Goal: Task Accomplishment & Management: Complete application form

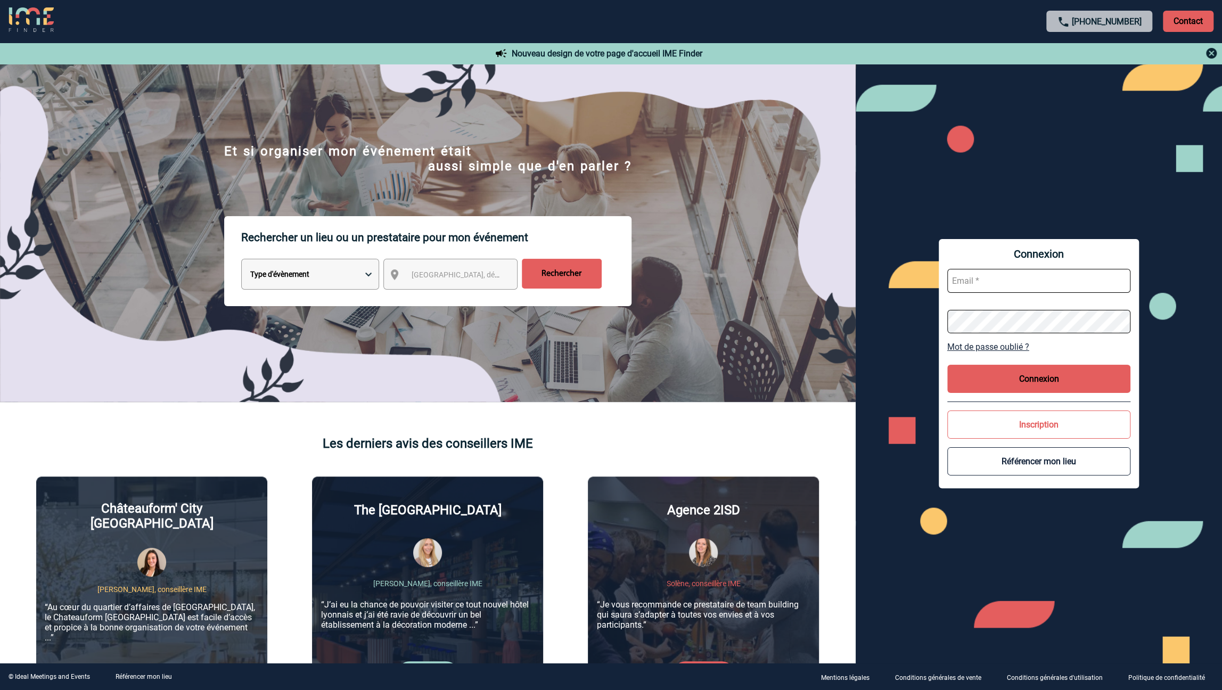
type input "jeremy.bidaut@antargaz.com"
click at [1025, 378] on button "Connexion" at bounding box center [1039, 379] width 183 height 28
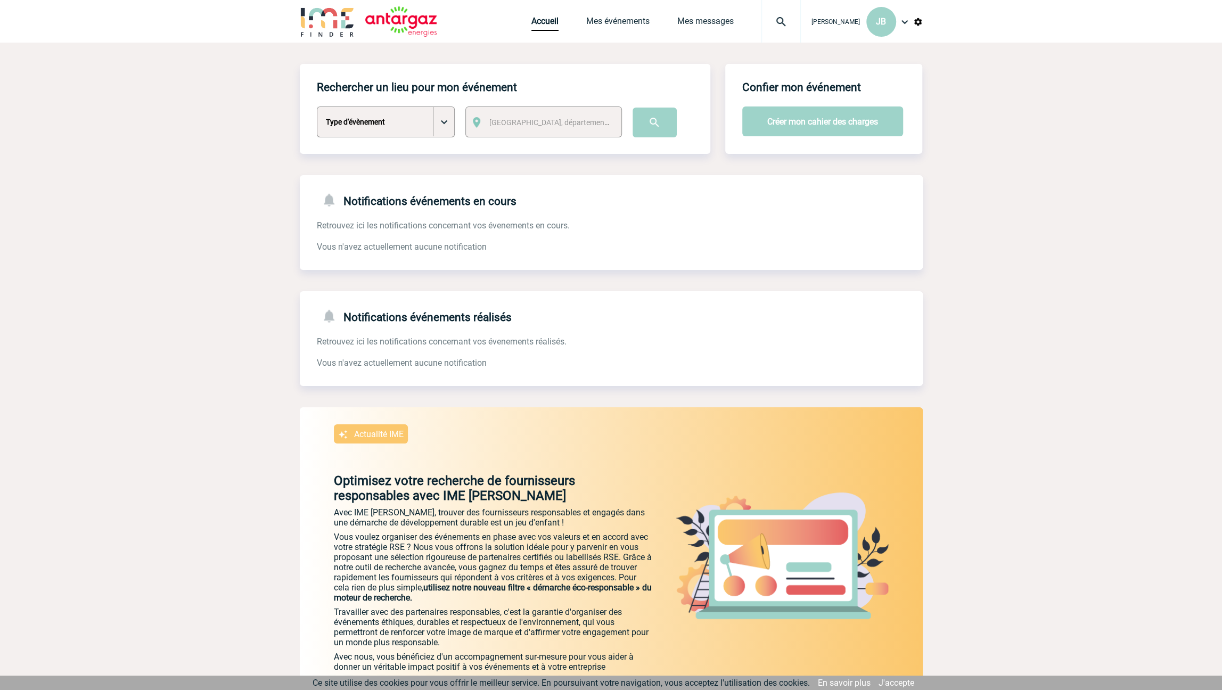
click at [408, 126] on select "Type d'évènement Séminaire avec nuitée Séminaire sans nuitée Repas de groupe Te…" at bounding box center [386, 122] width 138 height 31
select select "9"
click at [317, 107] on select "Type d'évènement Séminaire avec nuitée Séminaire sans nuitée Repas de groupe Te…" at bounding box center [386, 122] width 138 height 31
click at [630, 19] on link "Mes événements" at bounding box center [617, 23] width 63 height 15
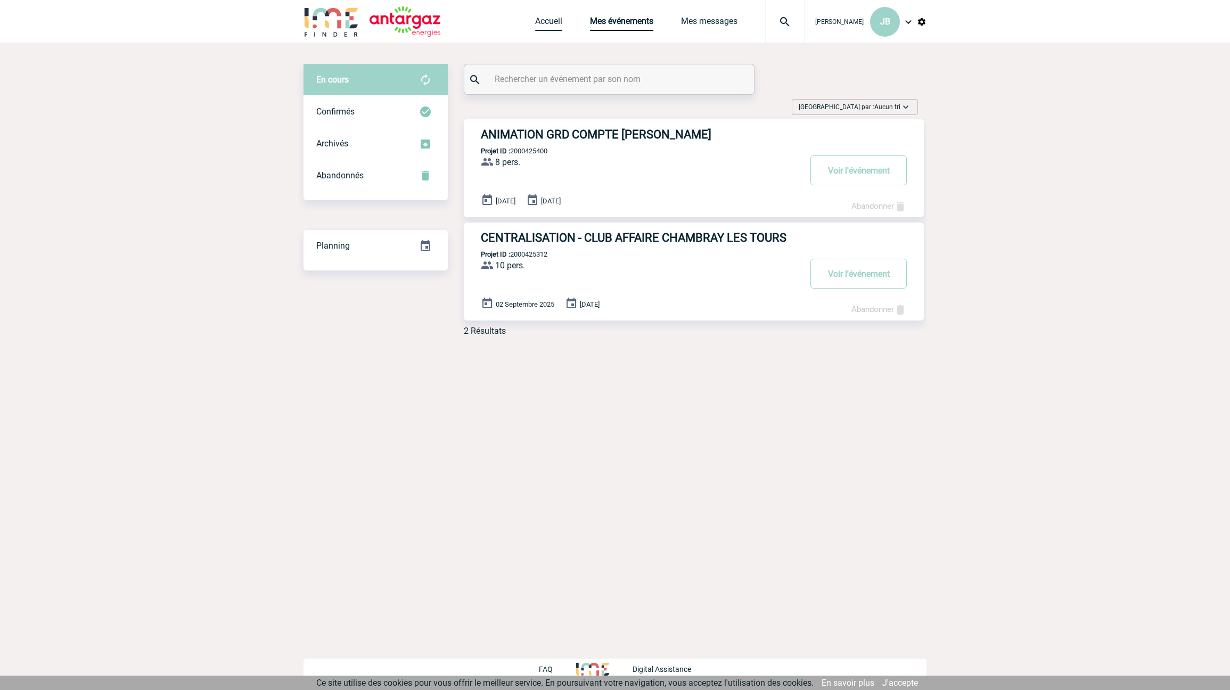
click at [553, 27] on link "Accueil" at bounding box center [548, 23] width 27 height 15
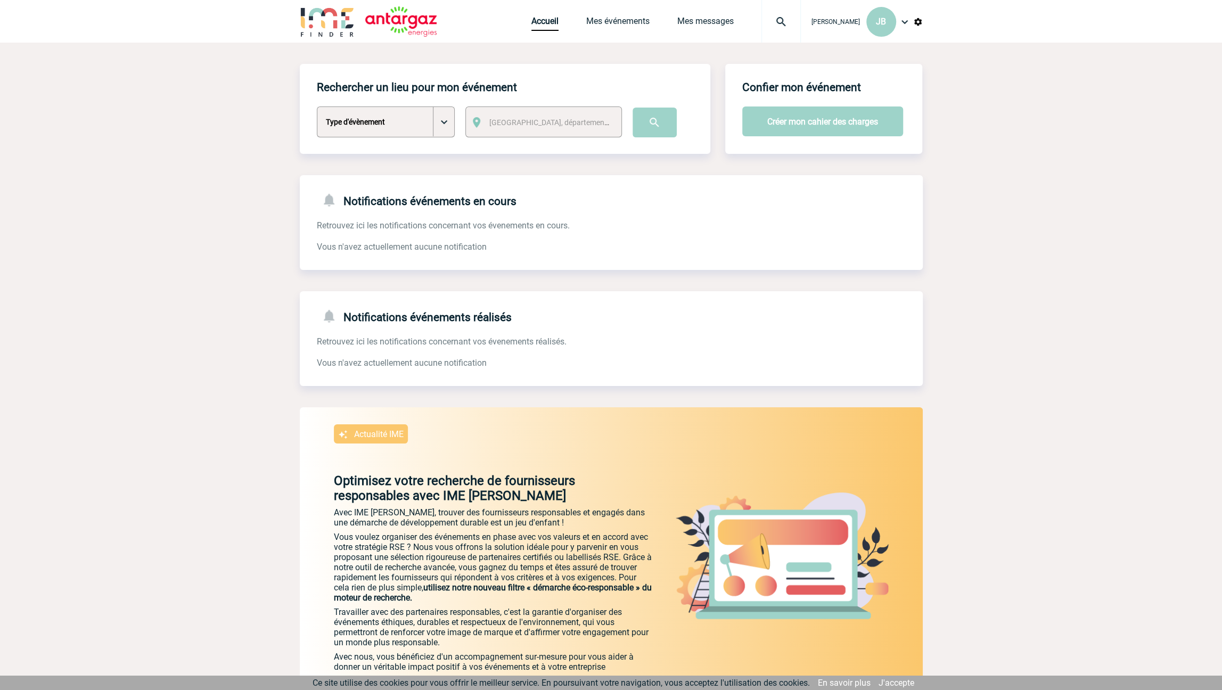
click at [441, 125] on select "Type d'évènement Séminaire avec nuitée Séminaire sans nuitée Repas de groupe Te…" at bounding box center [386, 122] width 138 height 31
click at [791, 125] on button "Créer mon cahier des charges" at bounding box center [823, 122] width 161 height 30
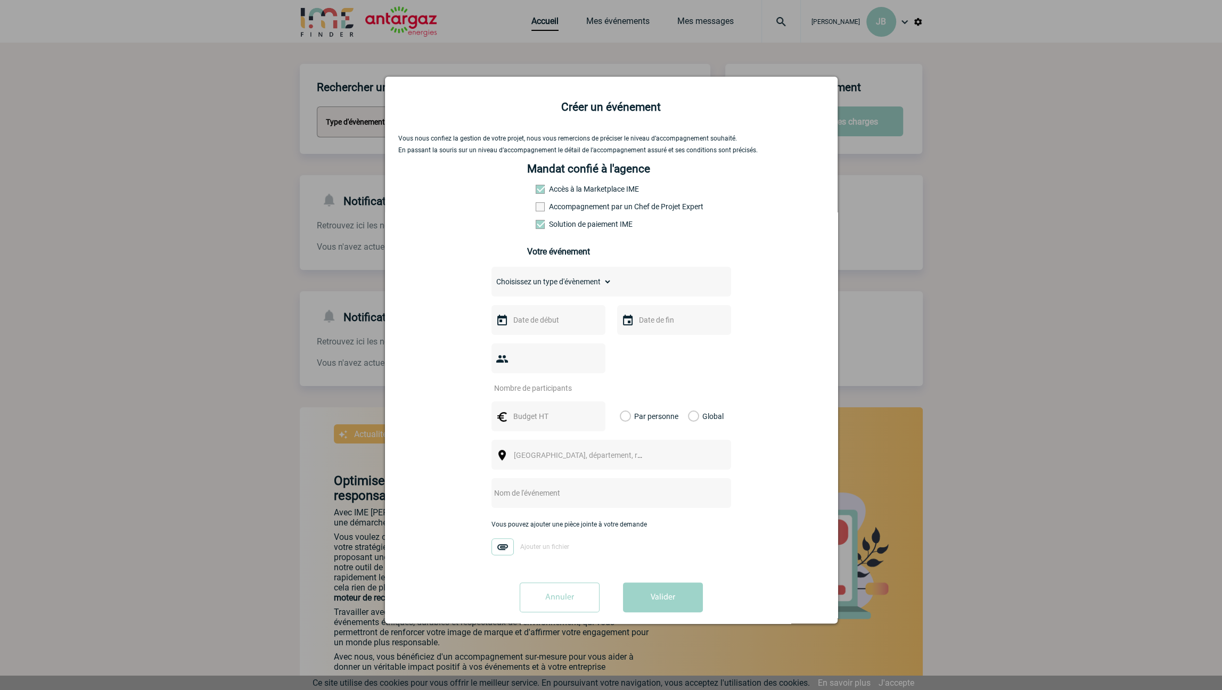
click at [538, 191] on span at bounding box center [540, 189] width 9 height 9
click at [538, 190] on span at bounding box center [540, 189] width 9 height 9
click at [520, 324] on input "text" at bounding box center [548, 320] width 74 height 14
click at [566, 425] on link "17" at bounding box center [565, 424] width 20 height 19
type input "17-09-2025"
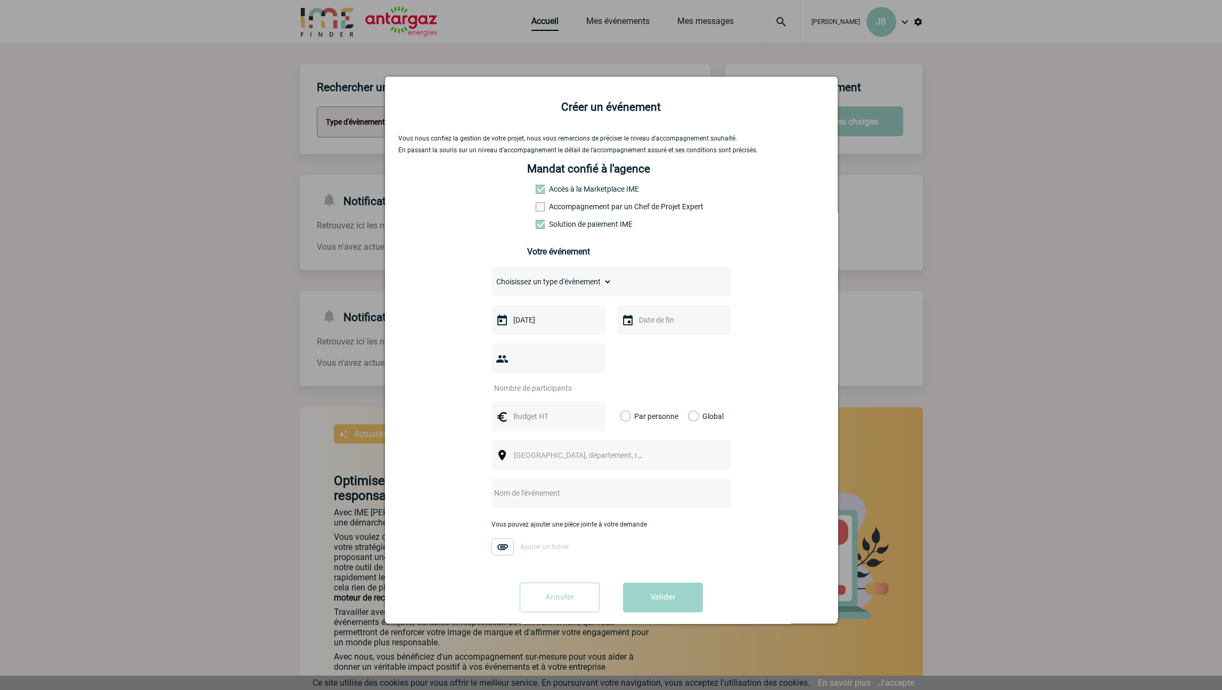
click at [655, 326] on input "text" at bounding box center [674, 320] width 74 height 14
click at [729, 340] on span "2025" at bounding box center [731, 342] width 19 height 10
click at [771, 341] on span "Suivant" at bounding box center [774, 342] width 9 height 9
click at [772, 342] on span "Suivant" at bounding box center [774, 342] width 9 height 9
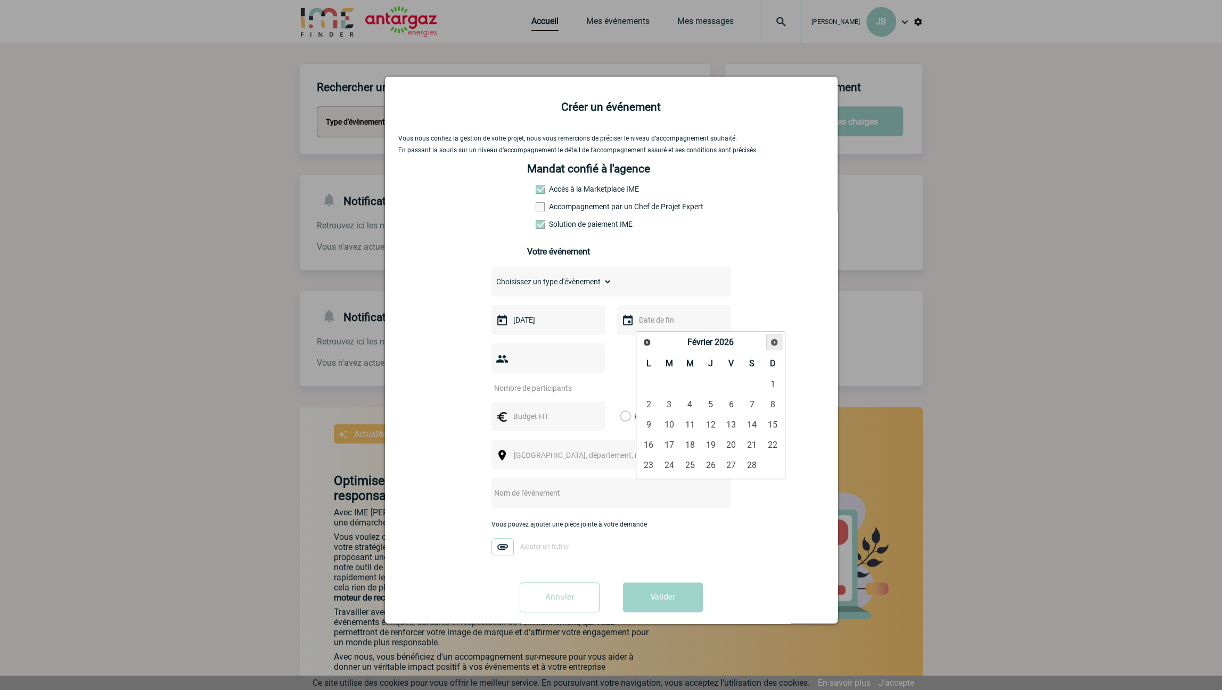
click at [772, 342] on span "Suivant" at bounding box center [774, 342] width 9 height 9
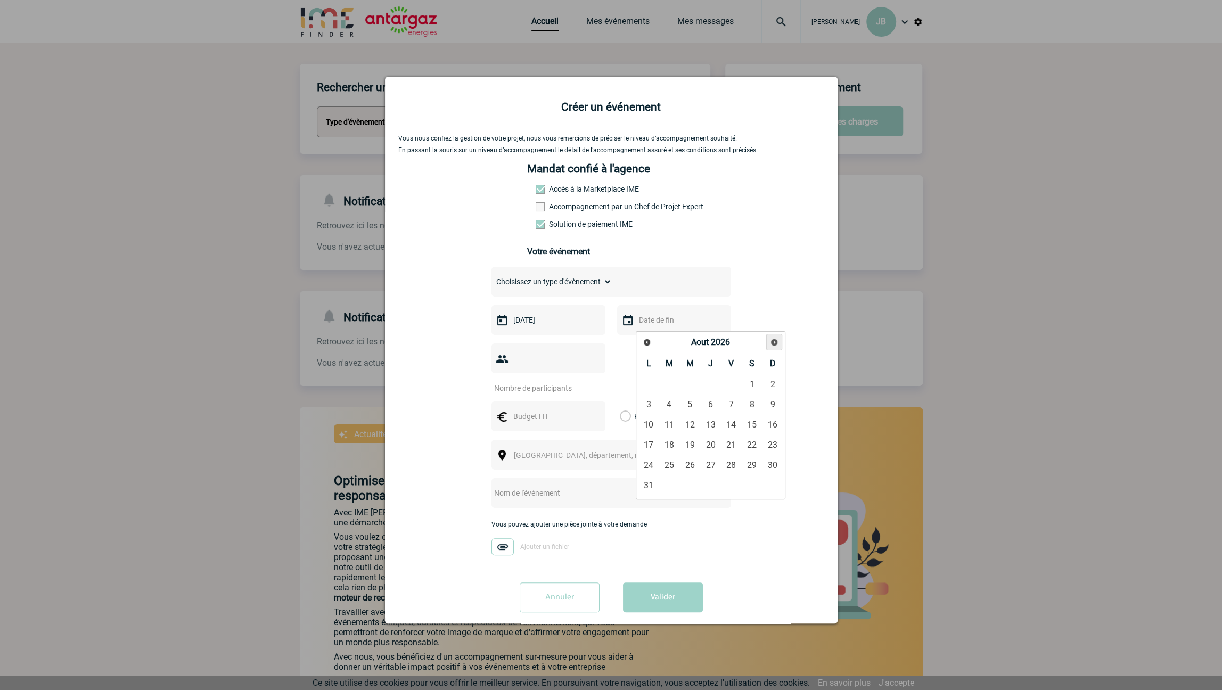
click at [772, 341] on span "Suivant" at bounding box center [774, 342] width 9 height 9
click at [706, 422] on link "17" at bounding box center [711, 424] width 20 height 19
type input "17-09-2026"
click at [695, 402] on label "Global" at bounding box center [691, 417] width 7 height 30
click at [0, 0] on input "Global" at bounding box center [0, 0] width 0 height 0
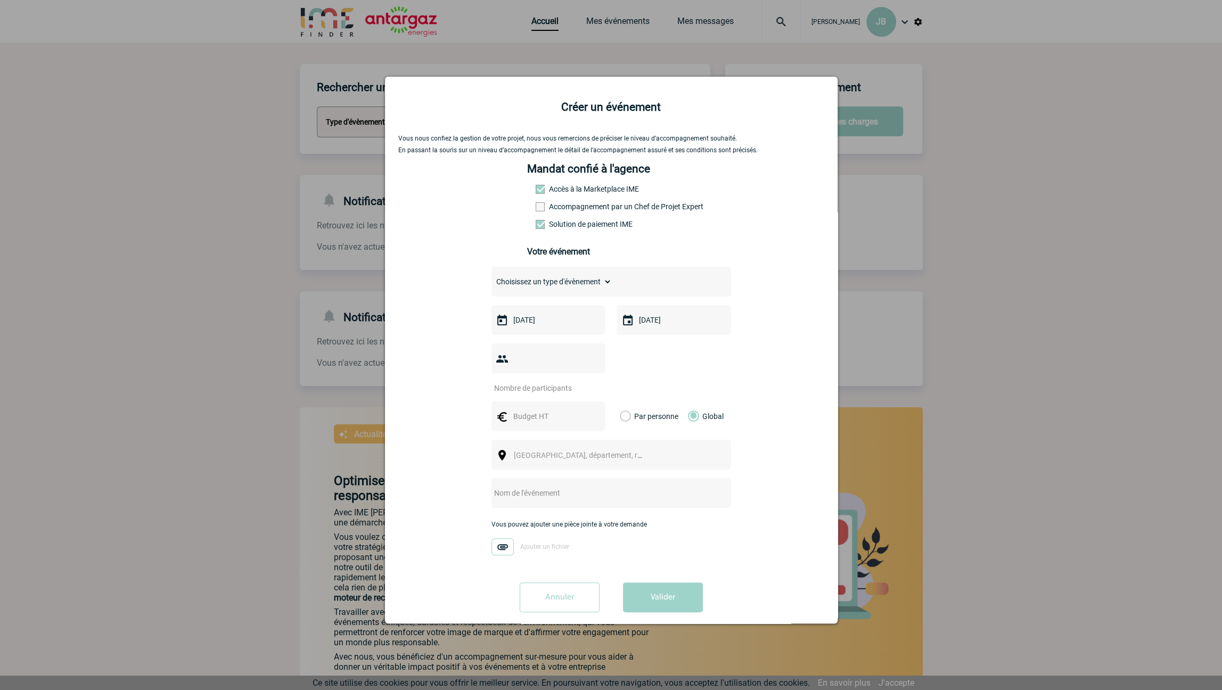
click at [534, 486] on input "text" at bounding box center [597, 493] width 211 height 14
type input "Adhésion AICF"
click at [502, 539] on img at bounding box center [503, 547] width 22 height 17
click at [0, 0] on input "Ajouter un fichier" at bounding box center [0, 0] width 0 height 0
click at [506, 539] on img at bounding box center [503, 547] width 22 height 17
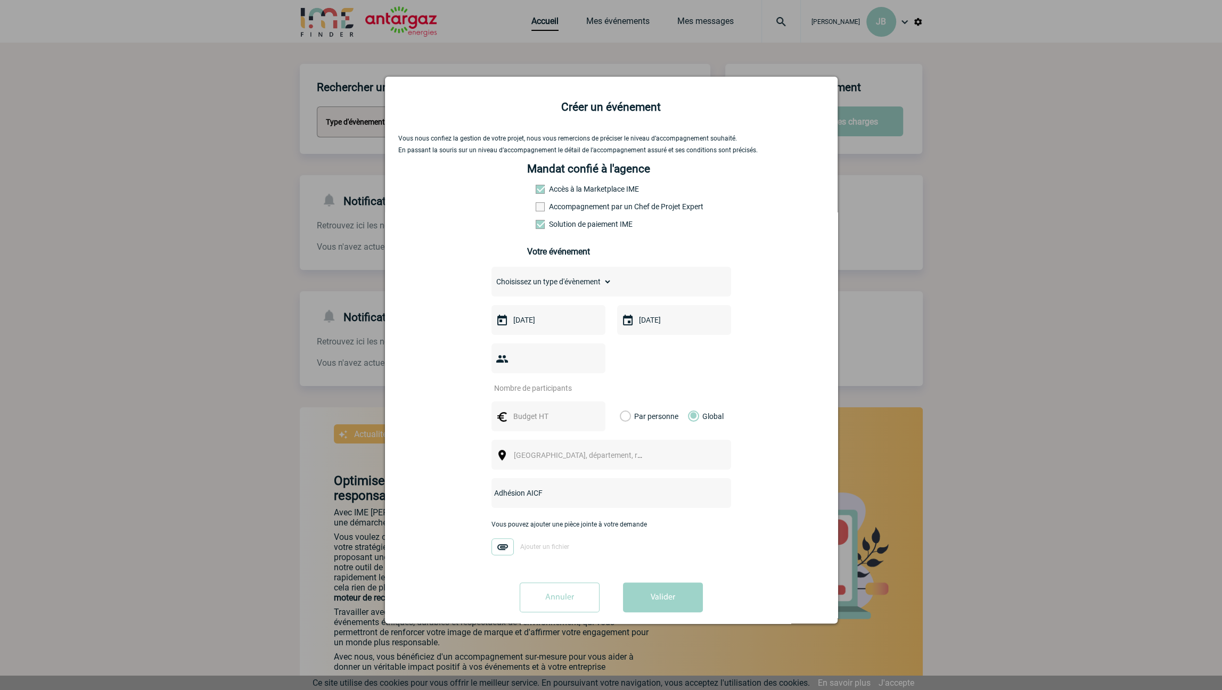
click at [0, 0] on input "Ajouter un fichier" at bounding box center [0, 0] width 0 height 0
click at [668, 583] on button "Valider" at bounding box center [663, 598] width 80 height 30
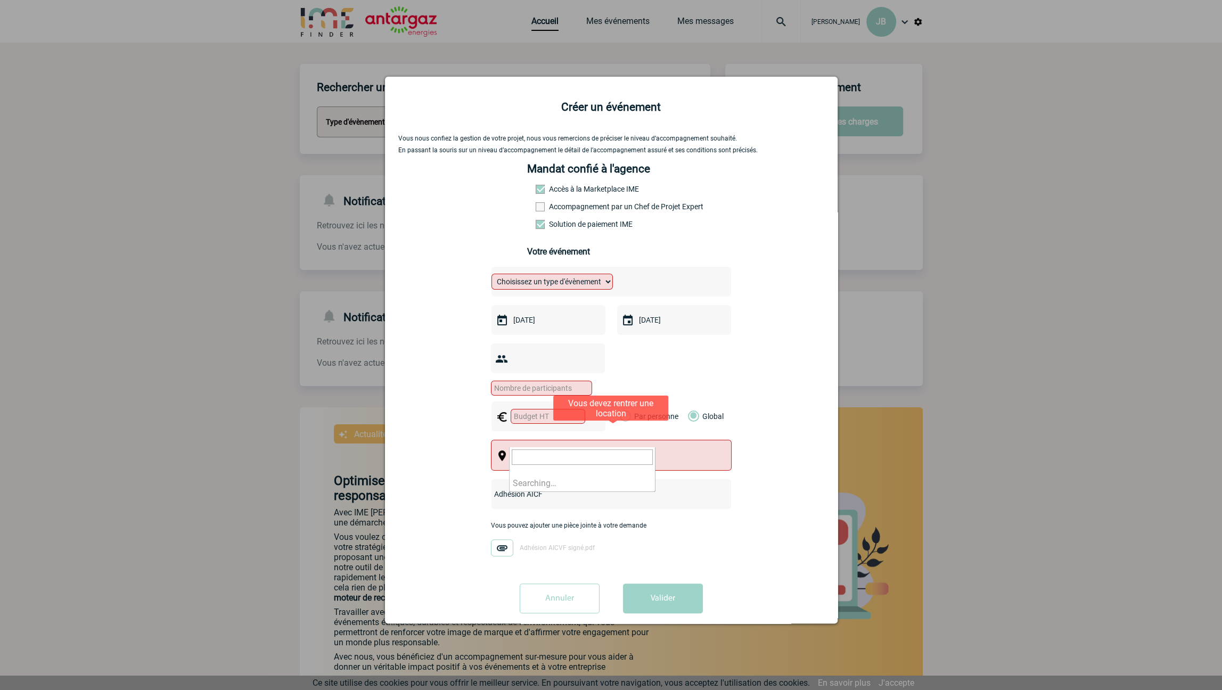
click at [564, 452] on span "Ville, département, région..." at bounding box center [588, 456] width 148 height 9
click at [533, 381] on input "number" at bounding box center [541, 388] width 101 height 15
click at [523, 381] on input "number" at bounding box center [541, 388] width 101 height 15
click at [592, 381] on input "number" at bounding box center [541, 388] width 101 height 15
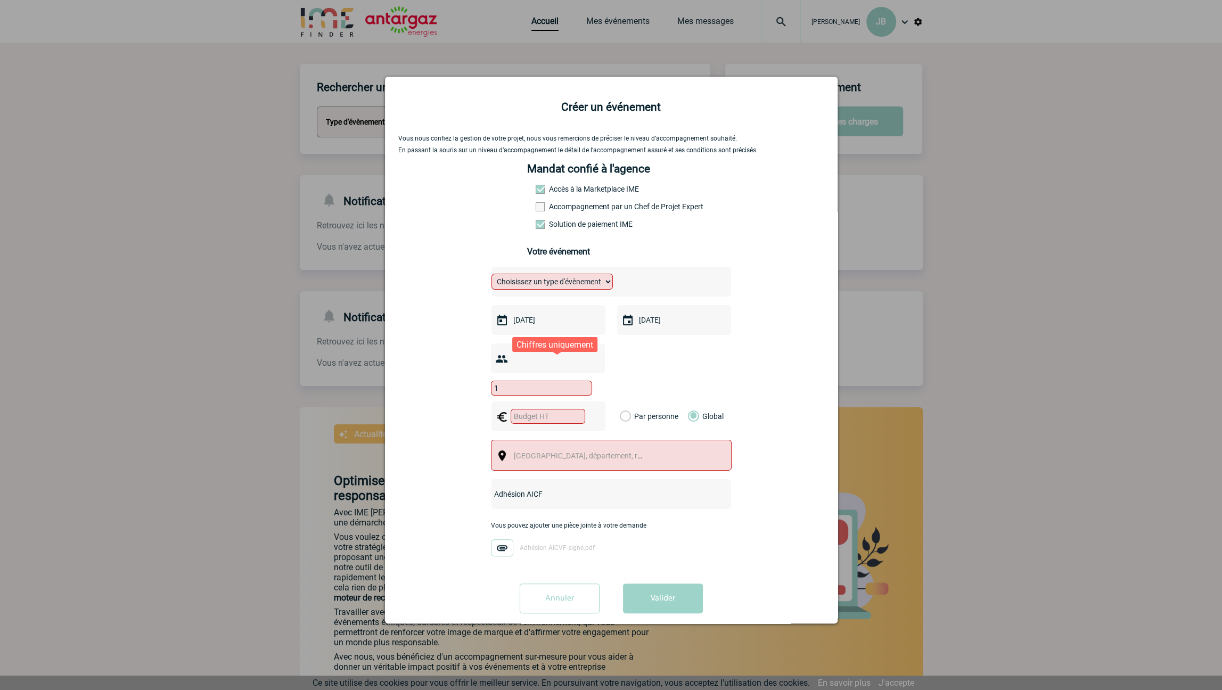
type input "1"
click at [592, 381] on input "1" at bounding box center [541, 388] width 101 height 15
click at [585, 283] on select "Choisissez un type d'évènement Séminaire avec nuitée Séminaire sans nuitée Repa…" at bounding box center [552, 282] width 121 height 16
select select "9"
click at [492, 278] on select "Choisissez un type d'évènement Séminaire avec nuitée Séminaire sans nuitée Repa…" at bounding box center [552, 282] width 121 height 16
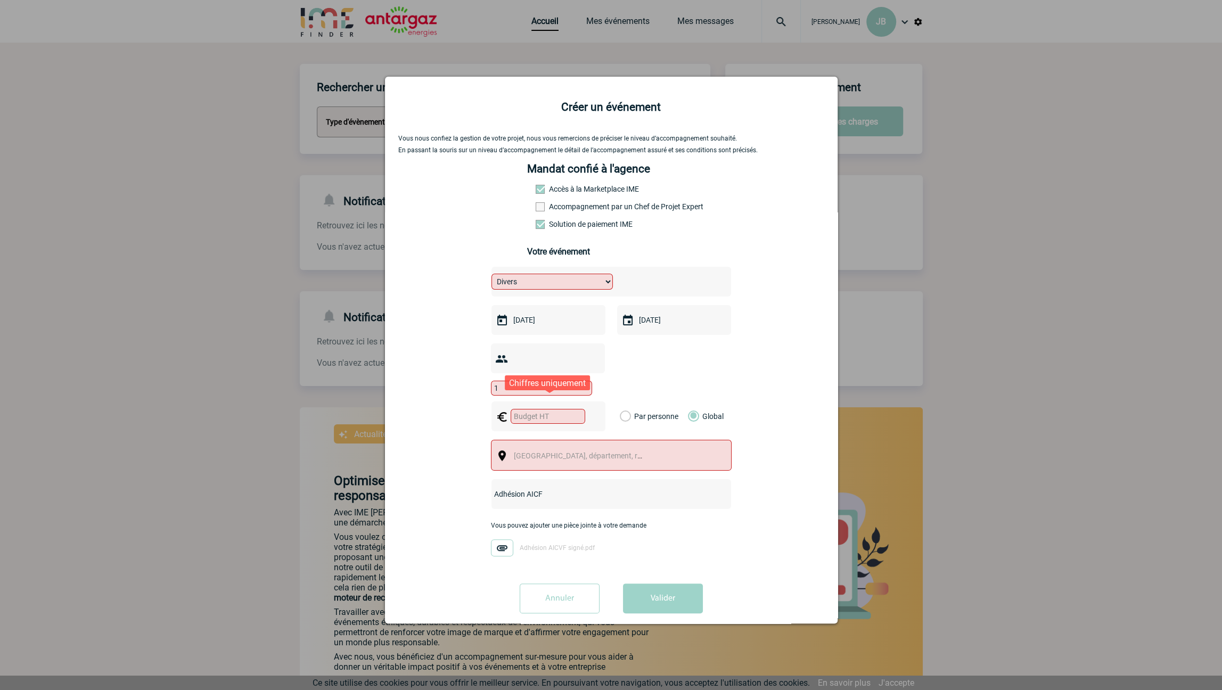
click at [555, 409] on input "text" at bounding box center [548, 416] width 75 height 15
type input "1850"
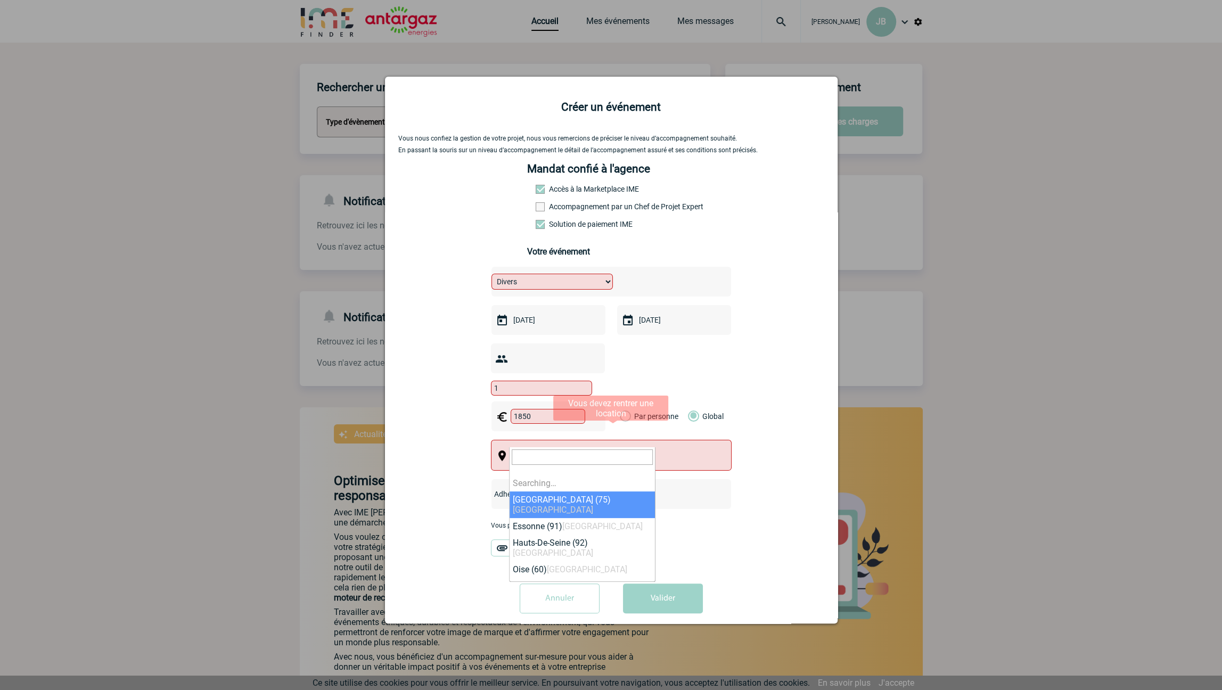
click at [566, 449] on span "Ville, département, région..." at bounding box center [583, 456] width 146 height 15
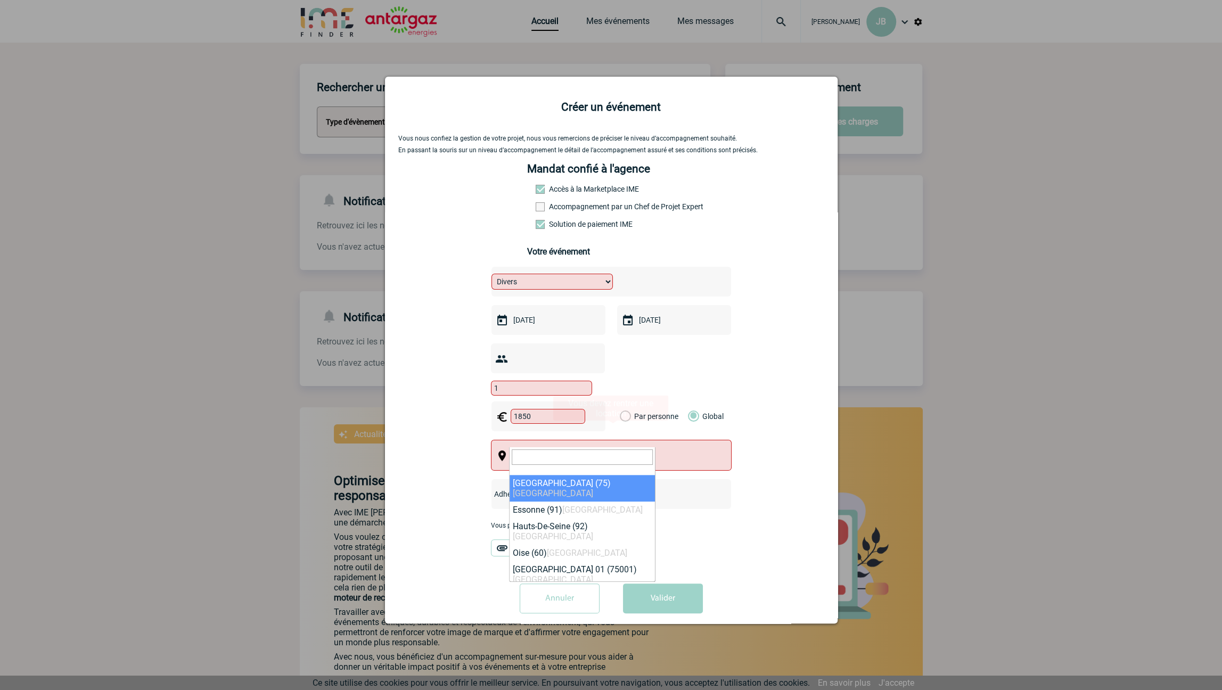
select select "3"
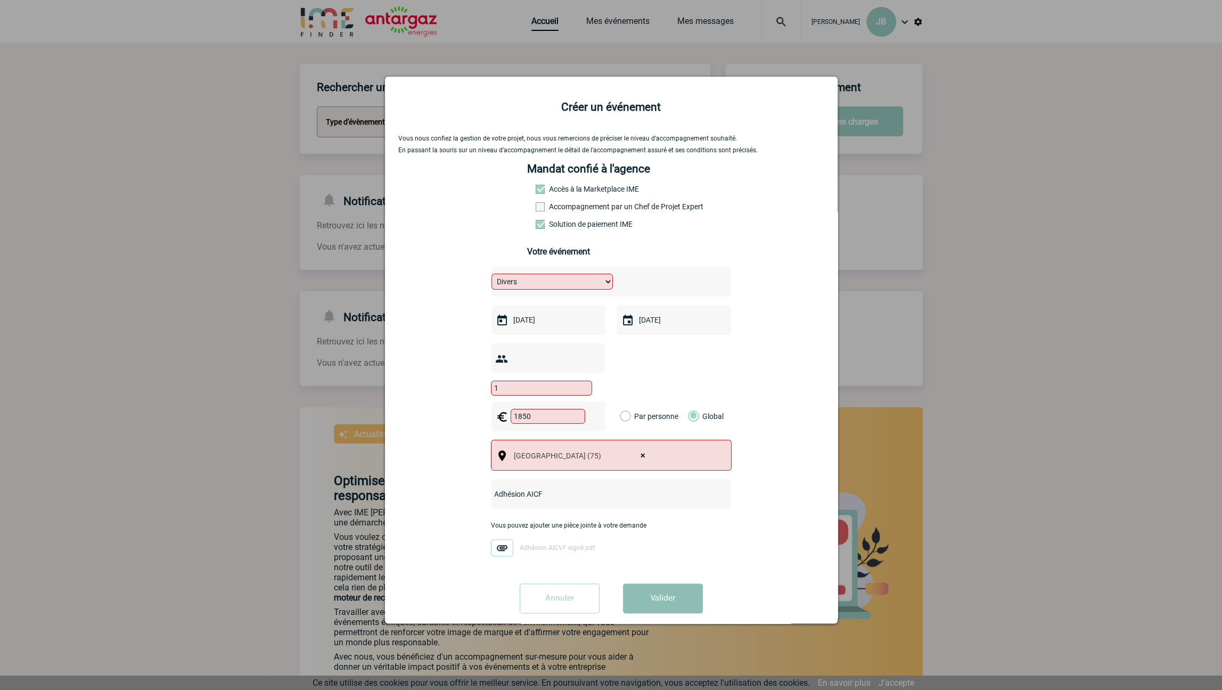
click at [655, 586] on button "Valider" at bounding box center [663, 599] width 80 height 30
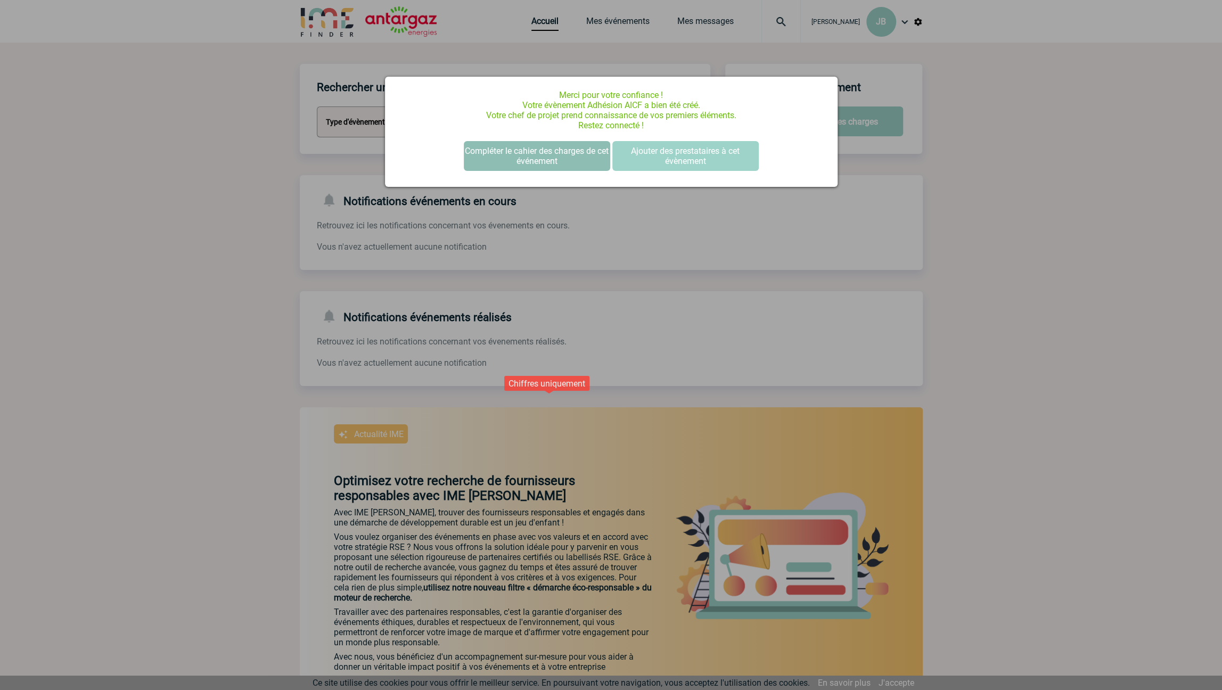
click at [530, 153] on button "Compléter le cahier des charges de cet événement" at bounding box center [537, 156] width 146 height 30
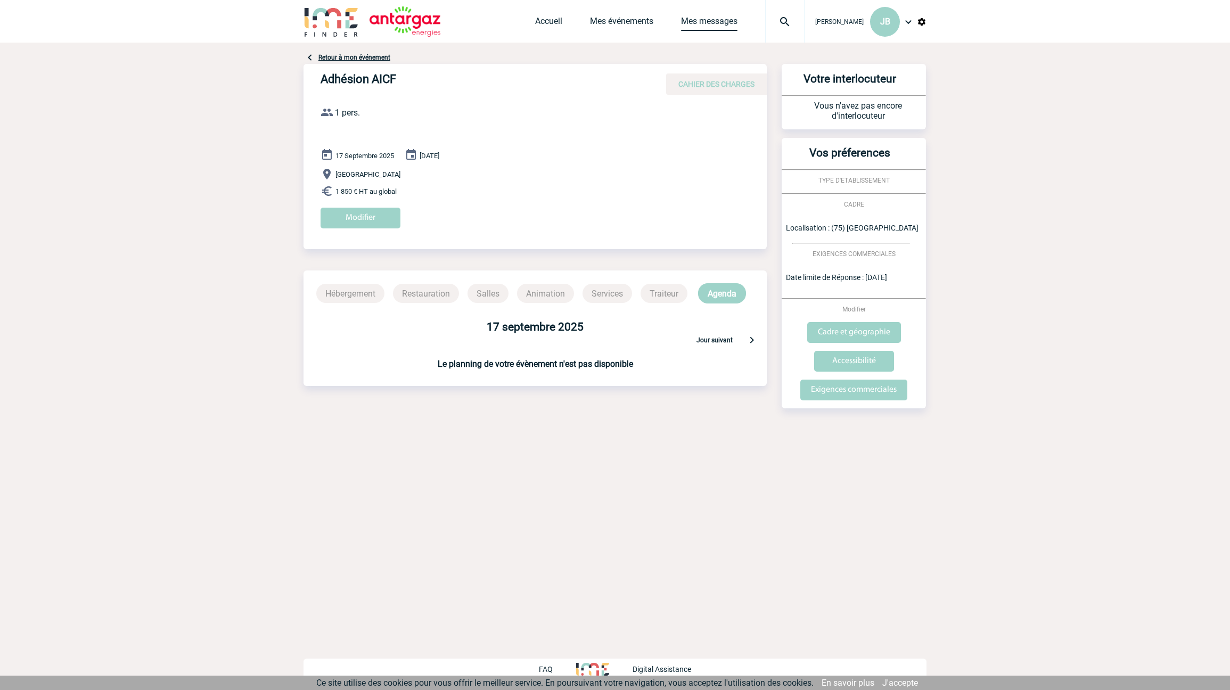
click at [717, 24] on link "Mes messages" at bounding box center [709, 23] width 56 height 15
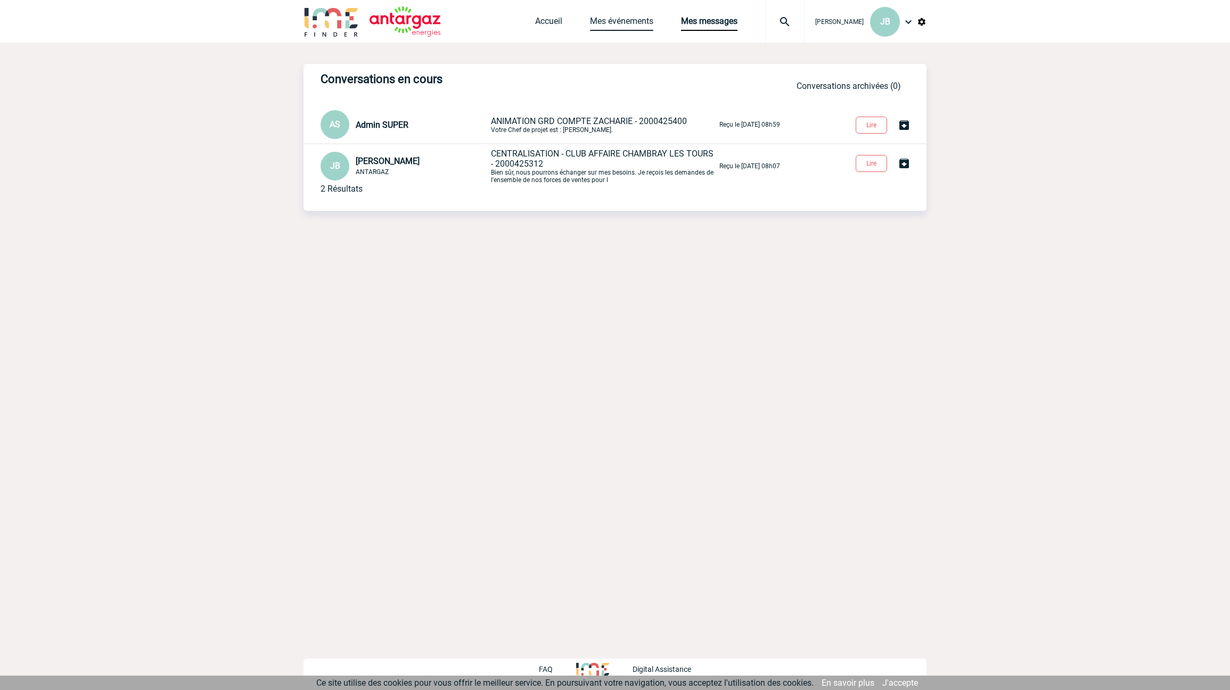
click at [621, 17] on link "Mes événements" at bounding box center [621, 23] width 63 height 15
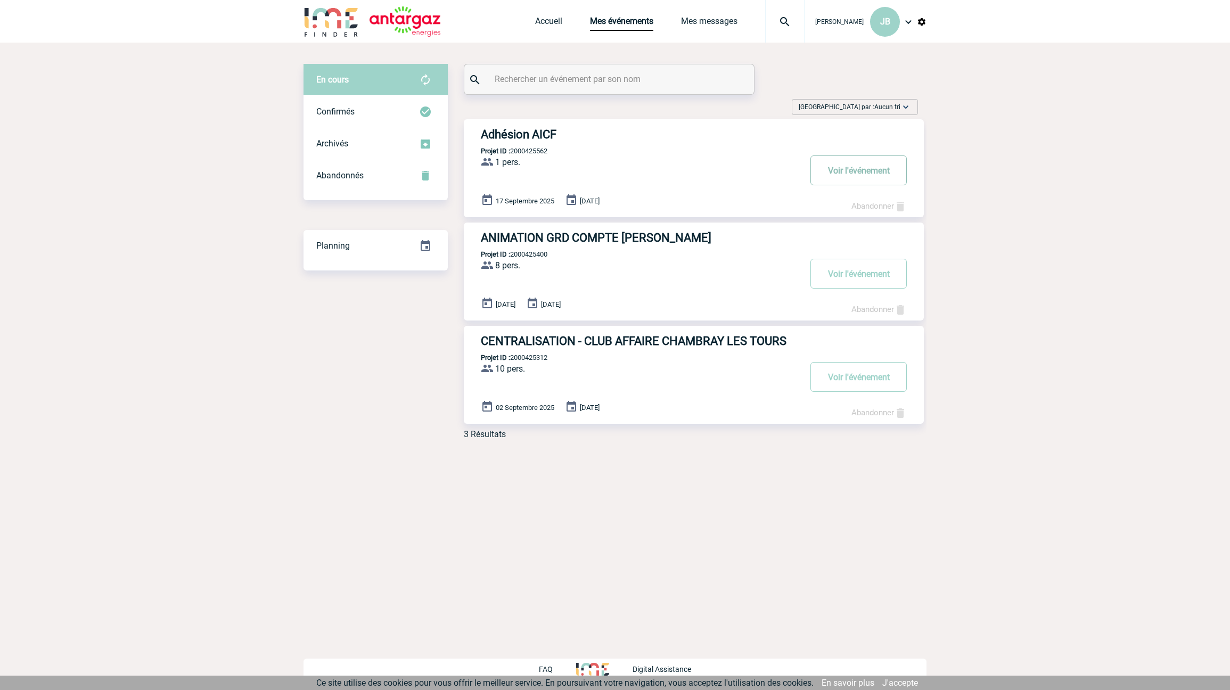
click at [854, 172] on button "Voir l'événement" at bounding box center [859, 171] width 96 height 30
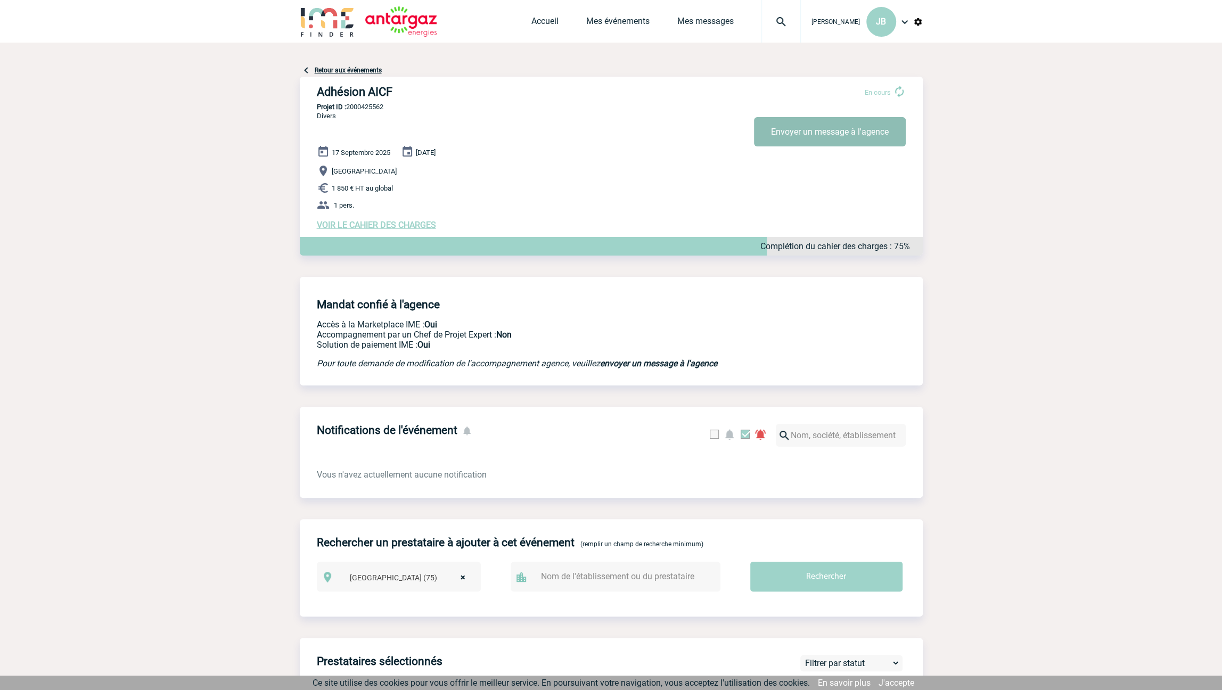
click at [795, 134] on button "Envoyer un message à l'agence" at bounding box center [830, 131] width 152 height 29
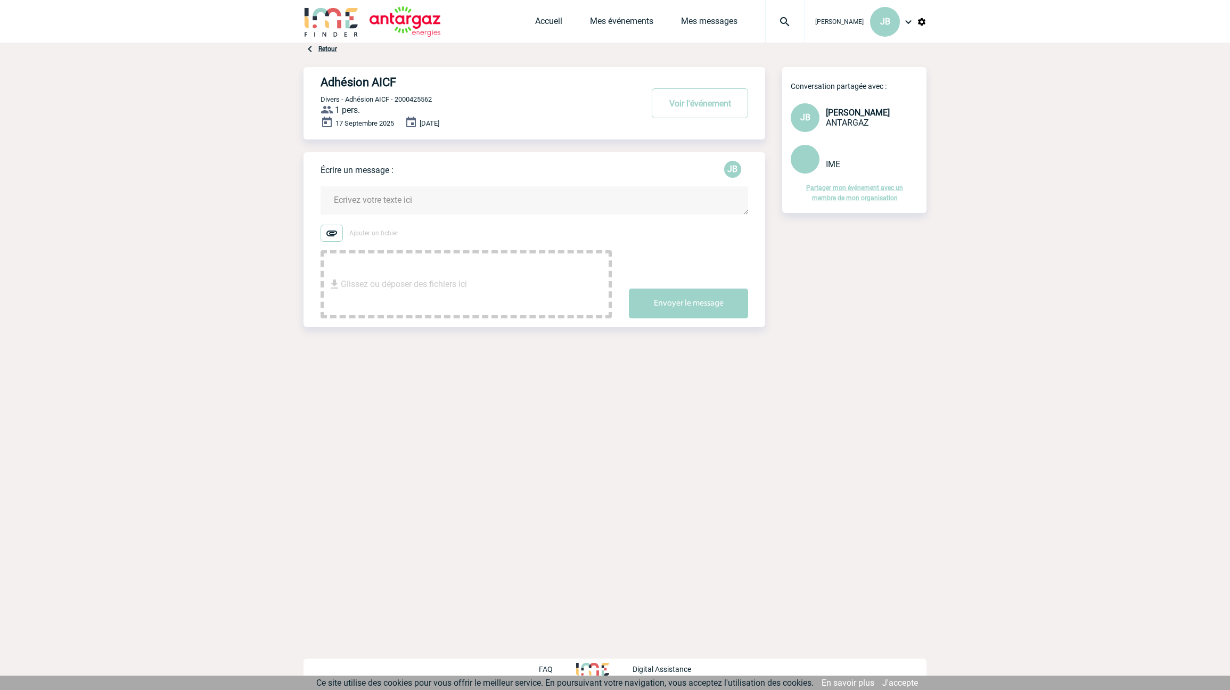
click at [379, 204] on textarea at bounding box center [535, 200] width 428 height 28
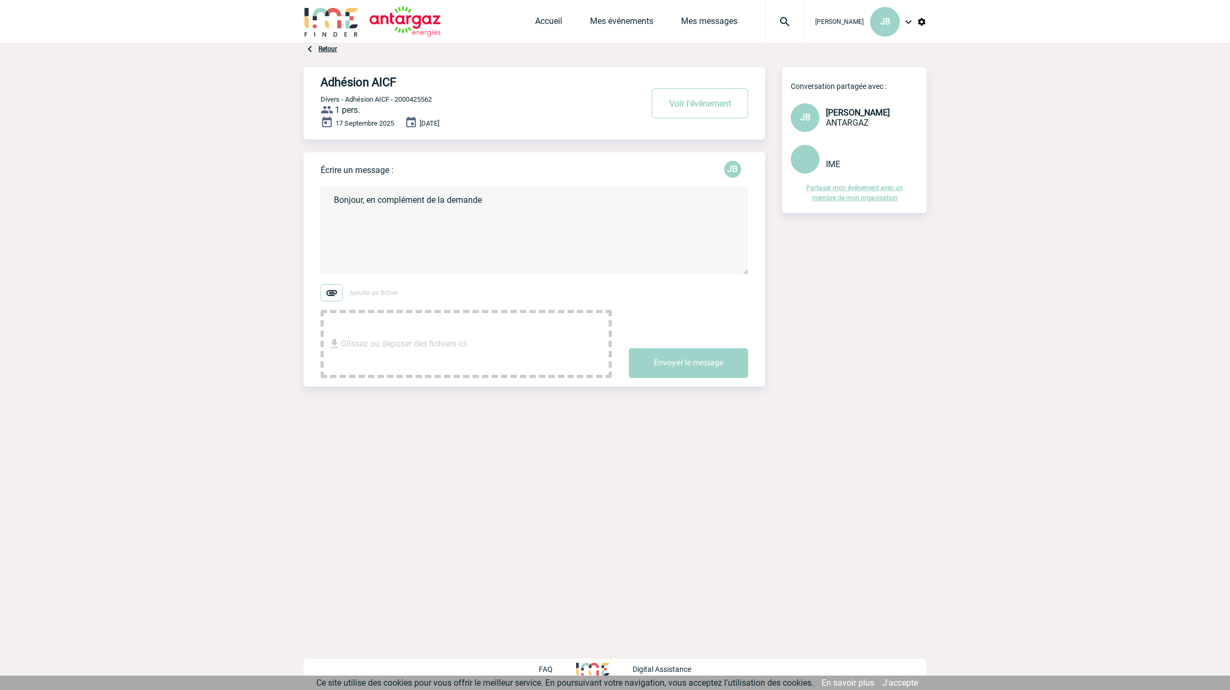
paste textarea "[PERSON_NAME] Président du Comité MPM Tél : [PHONE_NUMBER]"
click at [332, 206] on textarea "Bonjour, en complément de la demande [PERSON_NAME] Président du Comité MPM Tél …" at bounding box center [535, 230] width 428 height 88
click at [487, 203] on textarea "Bonjour, en complément de la demande [PERSON_NAME] Président du Comité MPM Tél …" at bounding box center [535, 230] width 428 height 88
click at [492, 203] on textarea "Bonjour, en complément de la demande [PERSON_NAME] Président du Comité MPM Tél …" at bounding box center [535, 230] width 428 height 88
click at [447, 247] on textarea "Bonjour, en complément de la demande Contact chez AICF [PERSON_NAME] Président …" at bounding box center [535, 230] width 428 height 88
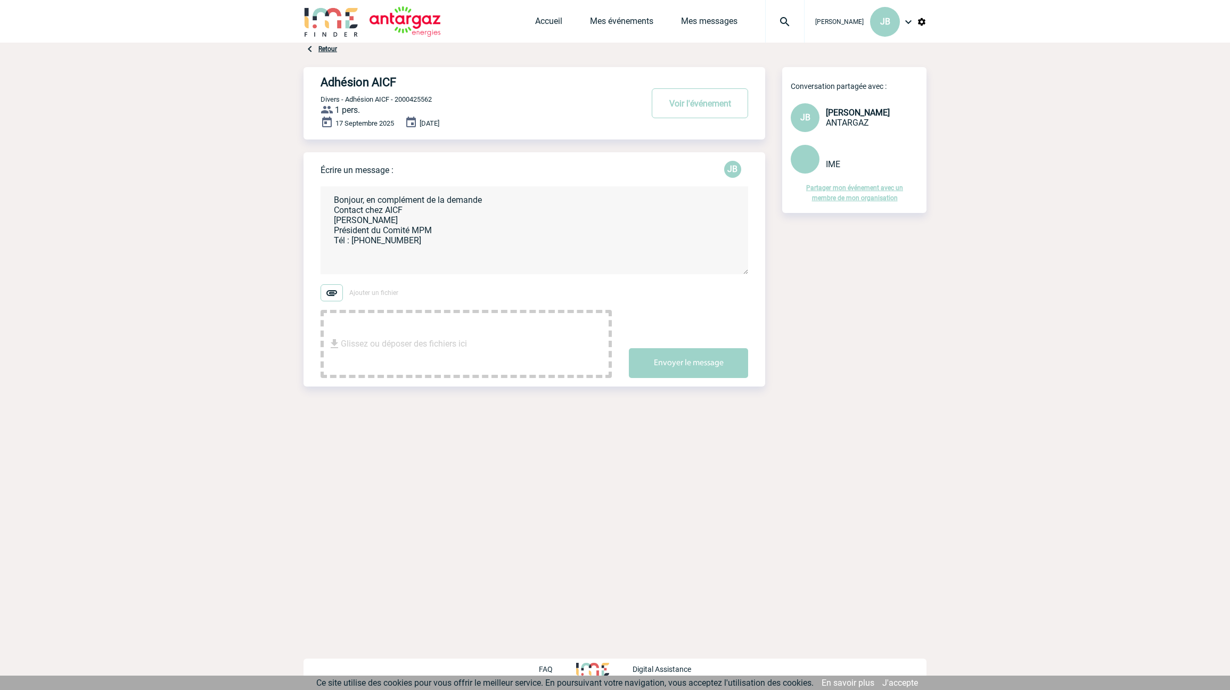
paste textarea "[EMAIL_ADDRESS][DOMAIN_NAME]"
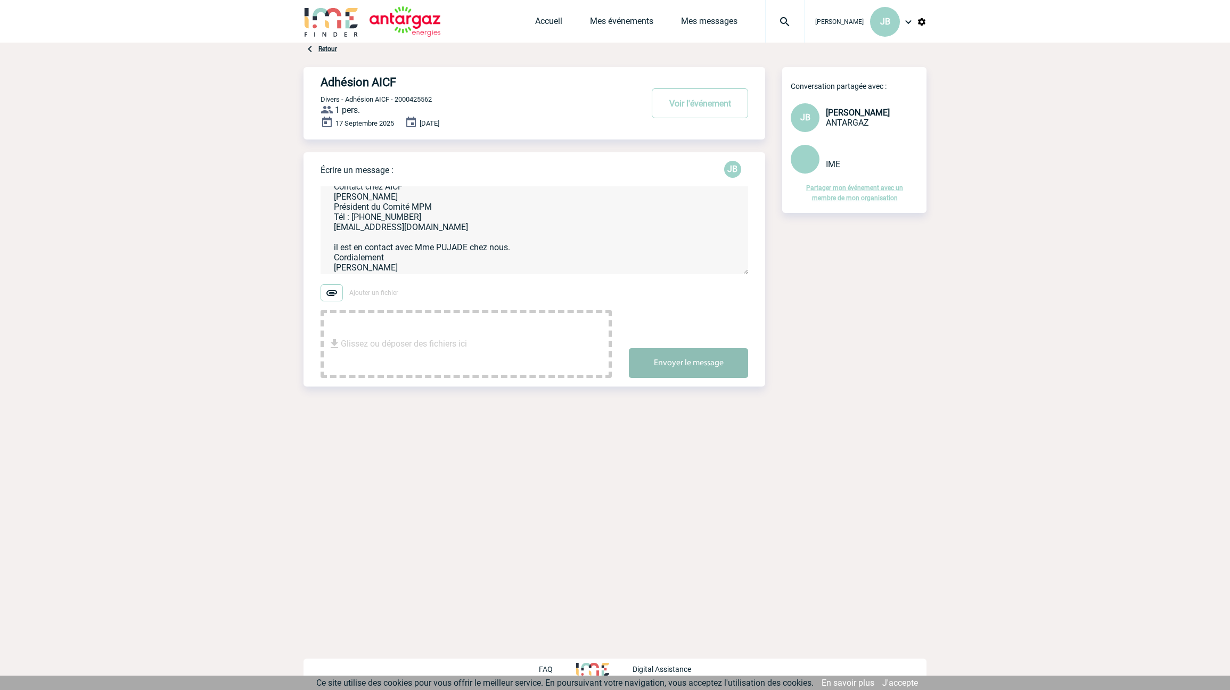
type textarea "Bonjour, en complément de la demande Contact chez AICF [PERSON_NAME] Président …"
click at [703, 363] on button "Envoyer le message" at bounding box center [688, 363] width 119 height 30
